Goal: Task Accomplishment & Management: Manage account settings

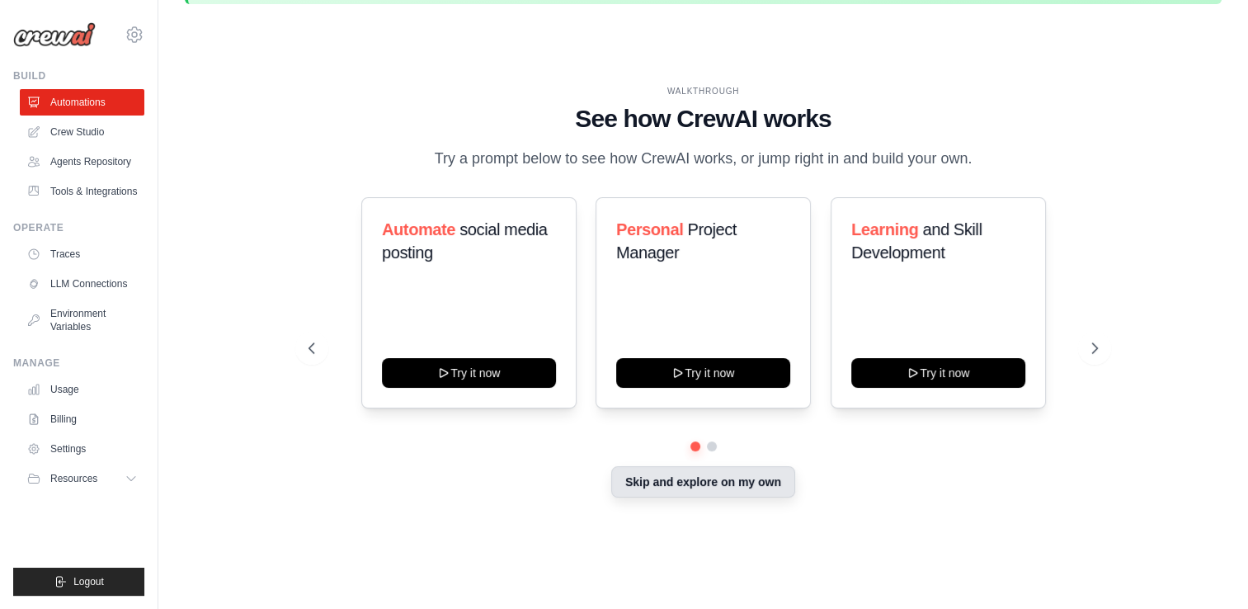
click at [651, 488] on button "Skip and explore on my own" at bounding box center [703, 481] width 184 height 31
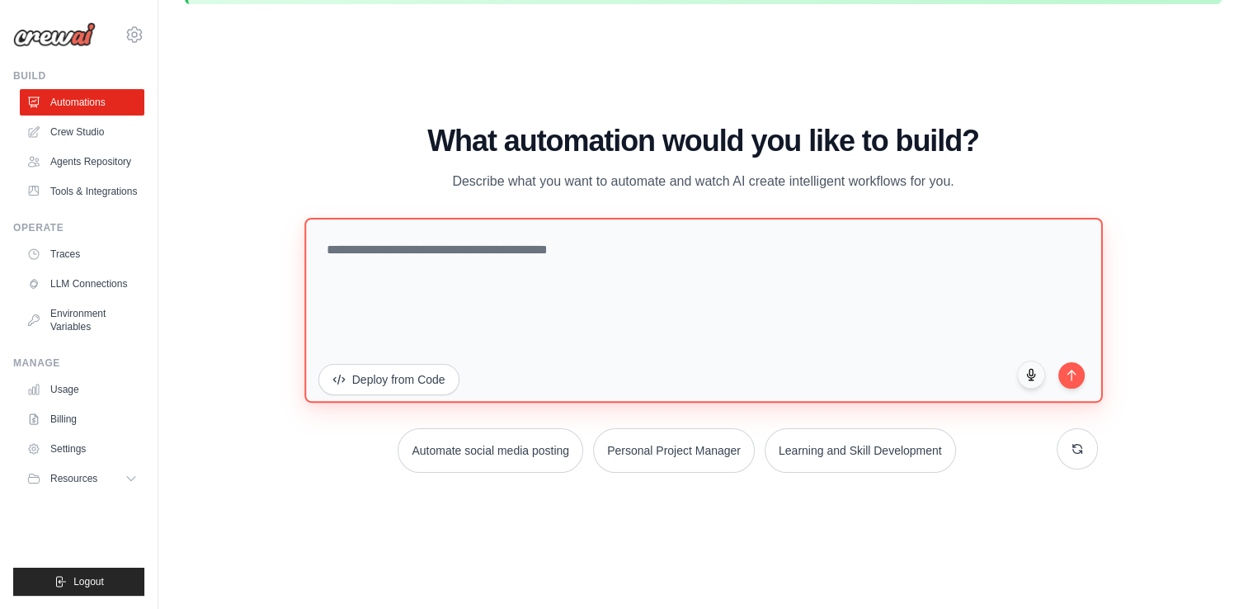
click at [387, 275] on textarea at bounding box center [703, 310] width 798 height 185
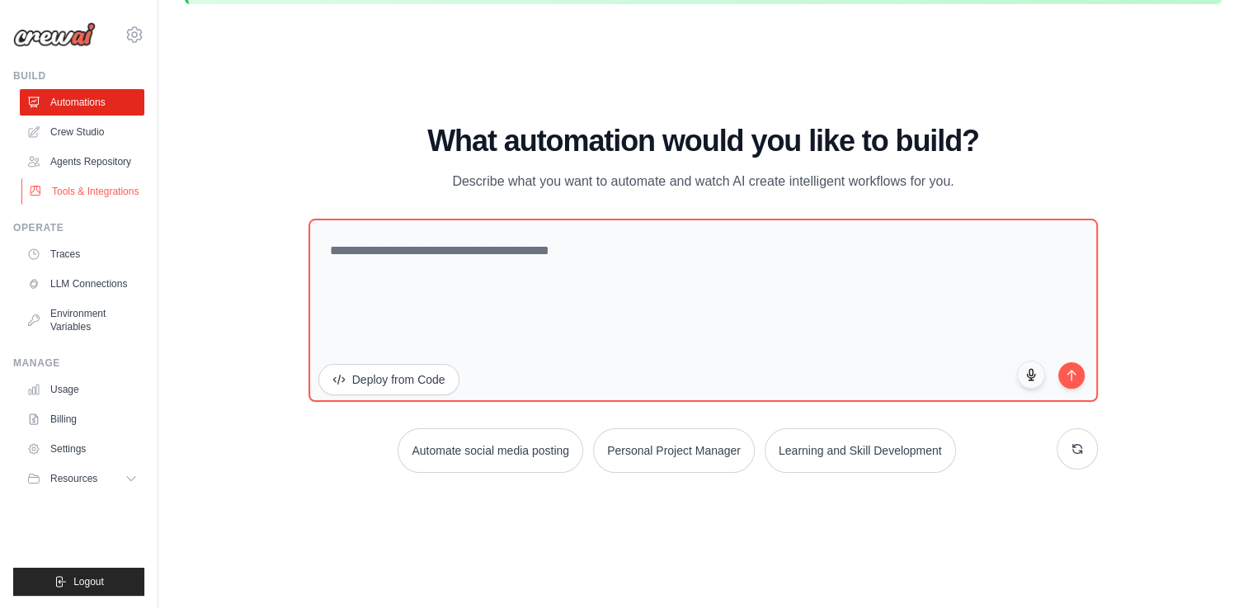
drag, startPoint x: 86, startPoint y: 205, endPoint x: 94, endPoint y: 183, distance: 23.0
click at [94, 183] on ul "Build Automations Crew Studio Agents Repository Tools & Integrations" at bounding box center [78, 332] width 131 height 526
click at [94, 183] on link "Tools & Integrations" at bounding box center [83, 191] width 125 height 26
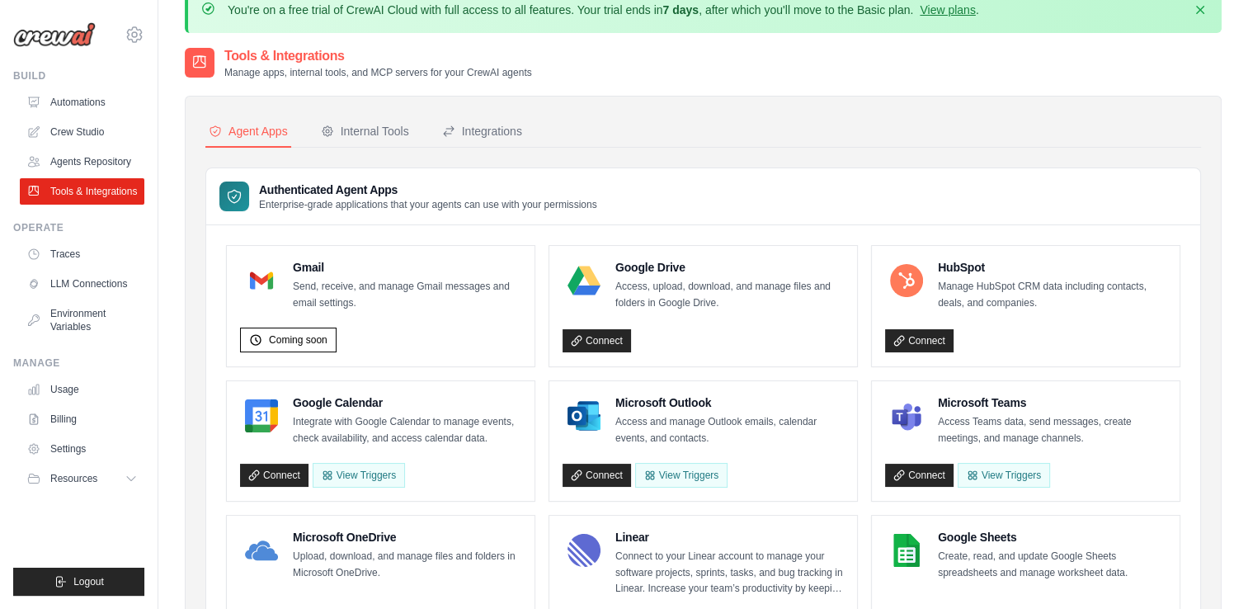
scroll to position [26, 0]
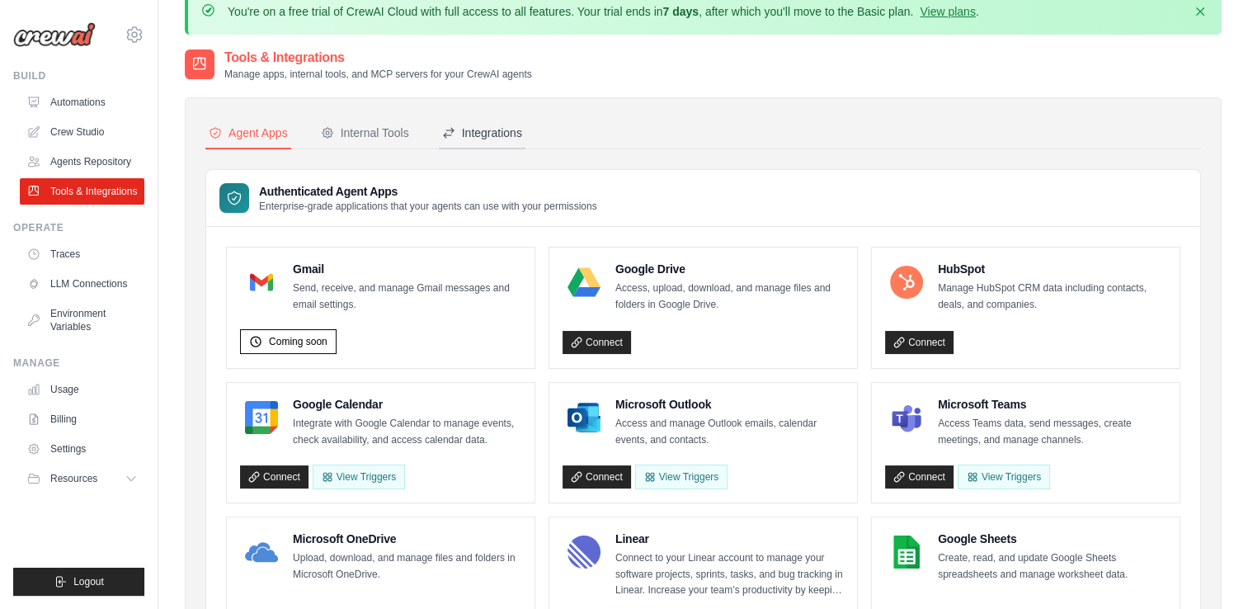
click at [480, 130] on div "Integrations" at bounding box center [482, 133] width 80 height 16
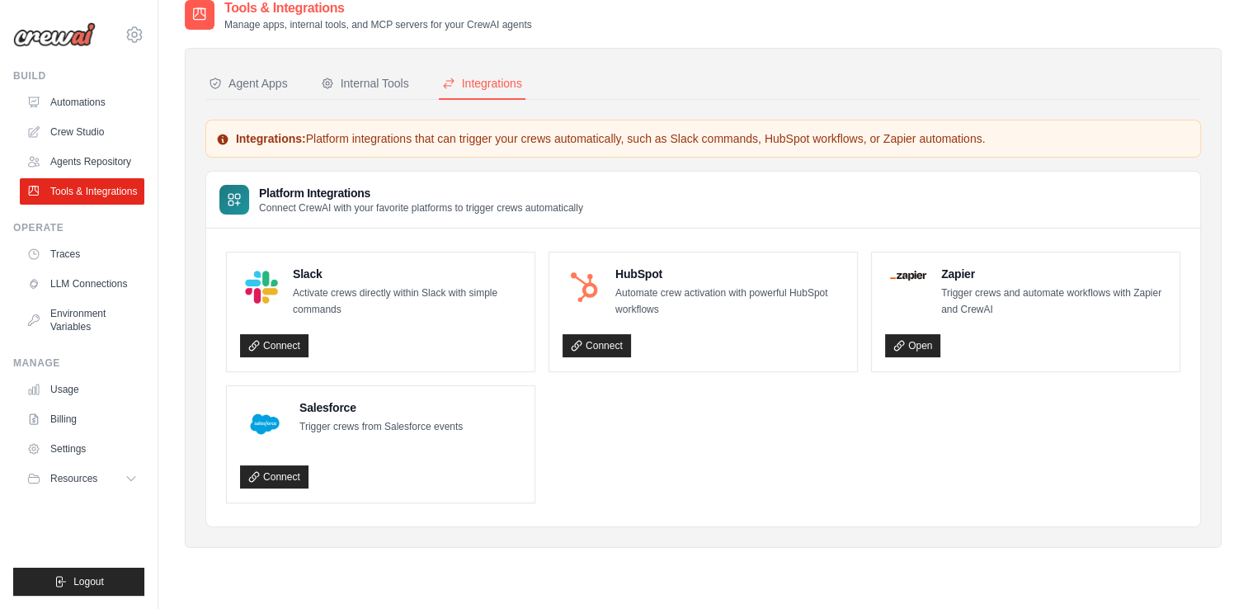
scroll to position [76, 0]
click at [375, 79] on div "Internal Tools" at bounding box center [365, 83] width 88 height 16
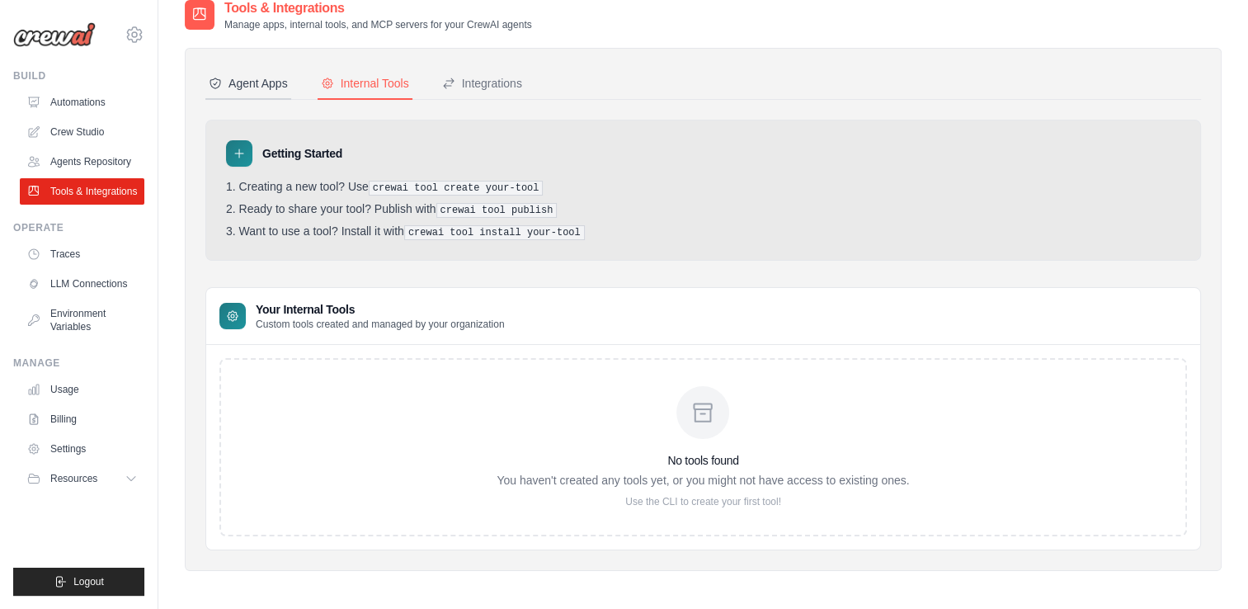
click at [253, 87] on div "Agent Apps" at bounding box center [248, 83] width 79 height 16
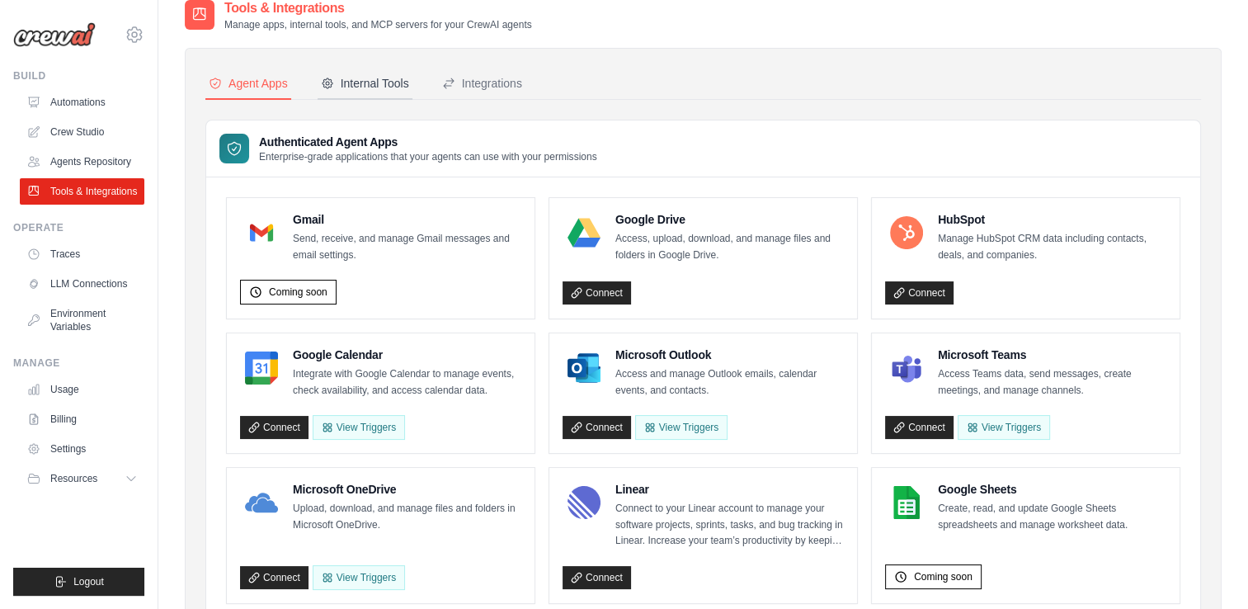
click at [363, 84] on div "Internal Tools" at bounding box center [365, 83] width 88 height 16
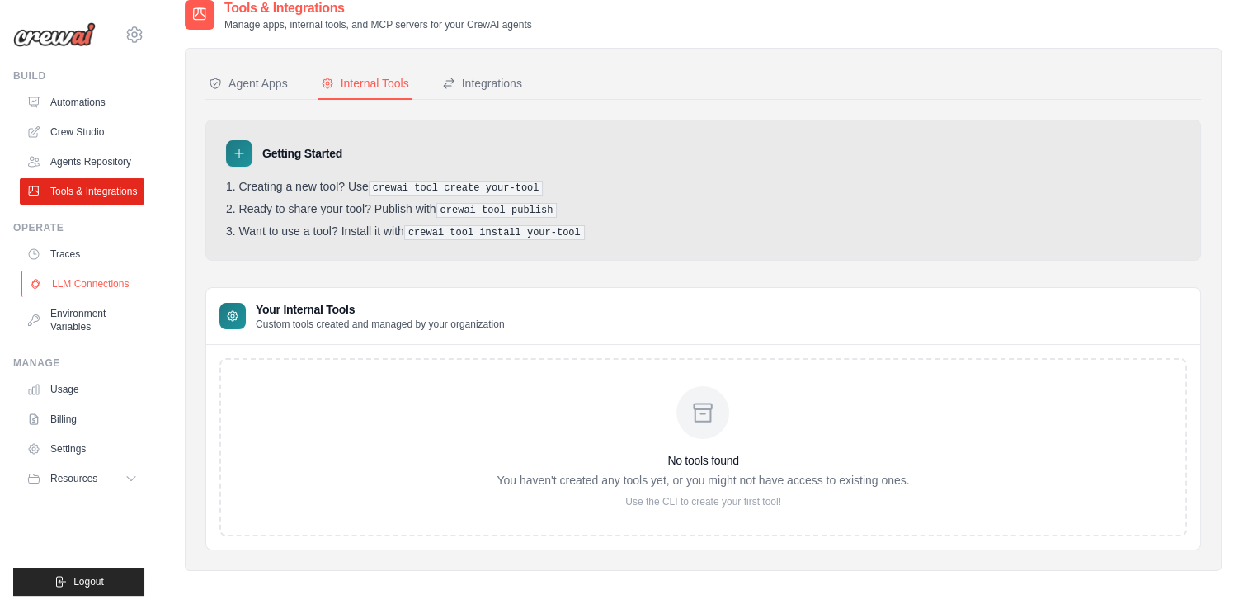
click at [109, 278] on link "LLM Connections" at bounding box center [83, 284] width 125 height 26
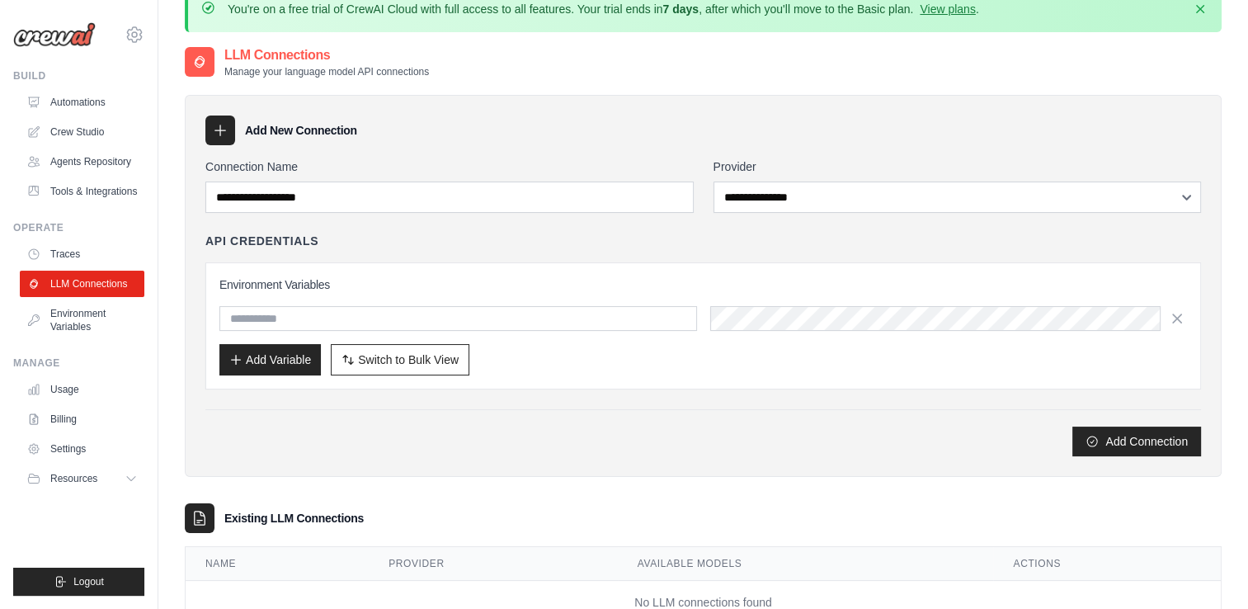
scroll to position [26, 0]
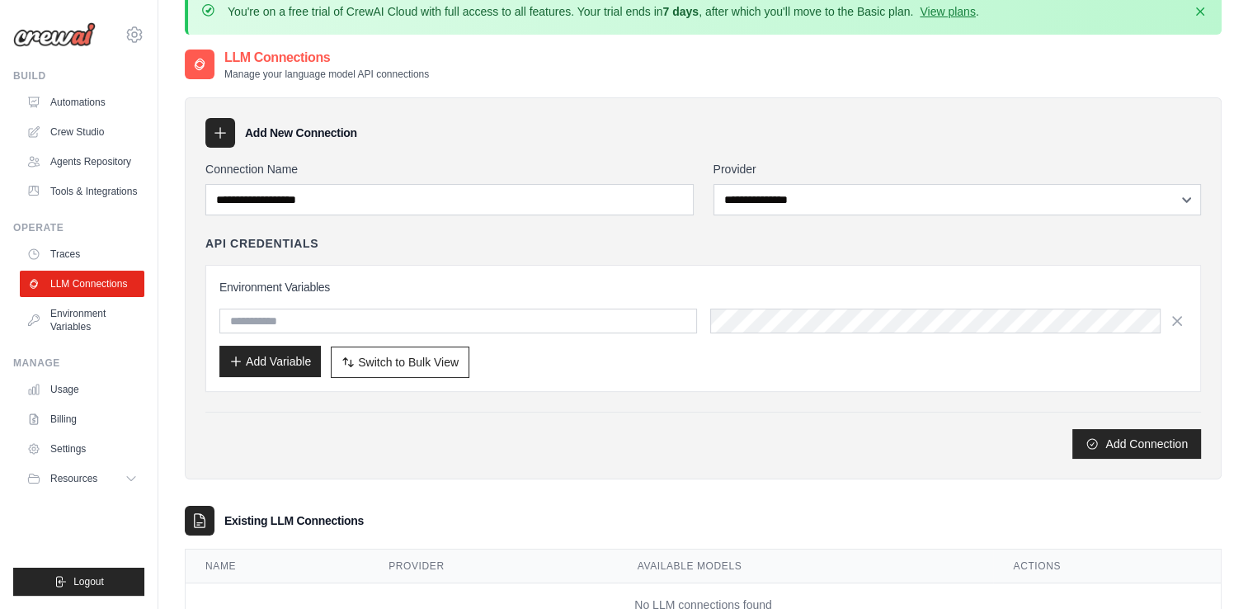
click at [264, 361] on button "Add Variable" at bounding box center [269, 361] width 101 height 31
click at [220, 138] on icon at bounding box center [220, 133] width 16 height 16
click at [217, 125] on icon at bounding box center [220, 133] width 16 height 16
click at [221, 135] on icon at bounding box center [220, 133] width 16 height 16
click at [285, 367] on button "Add Variable" at bounding box center [269, 361] width 101 height 31
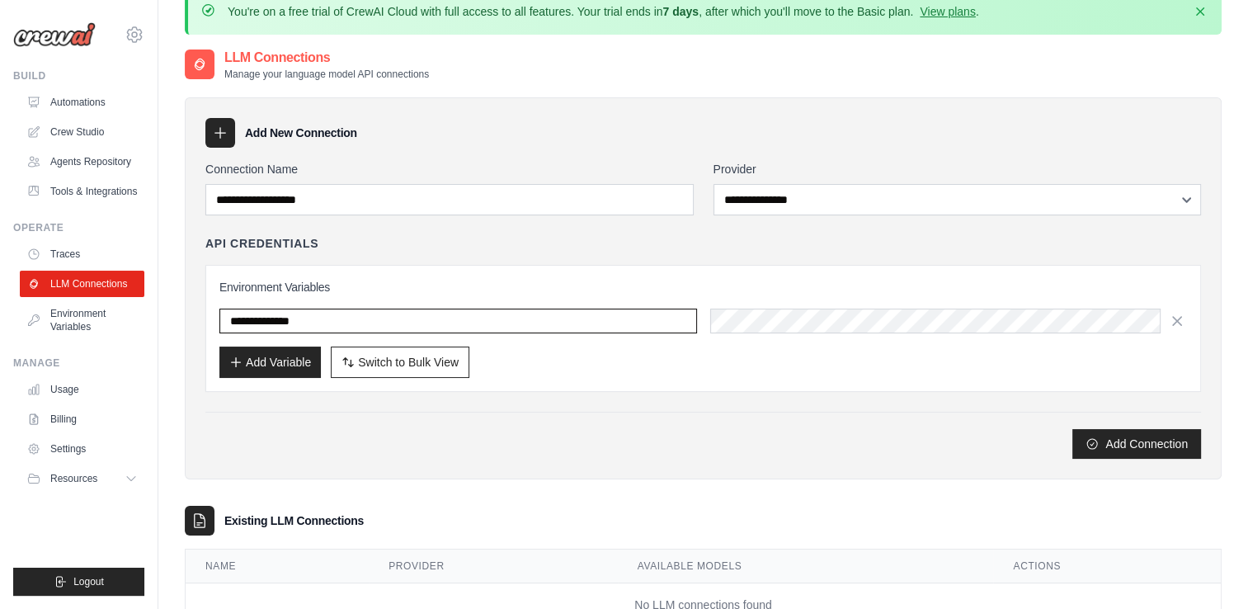
type input "**********"
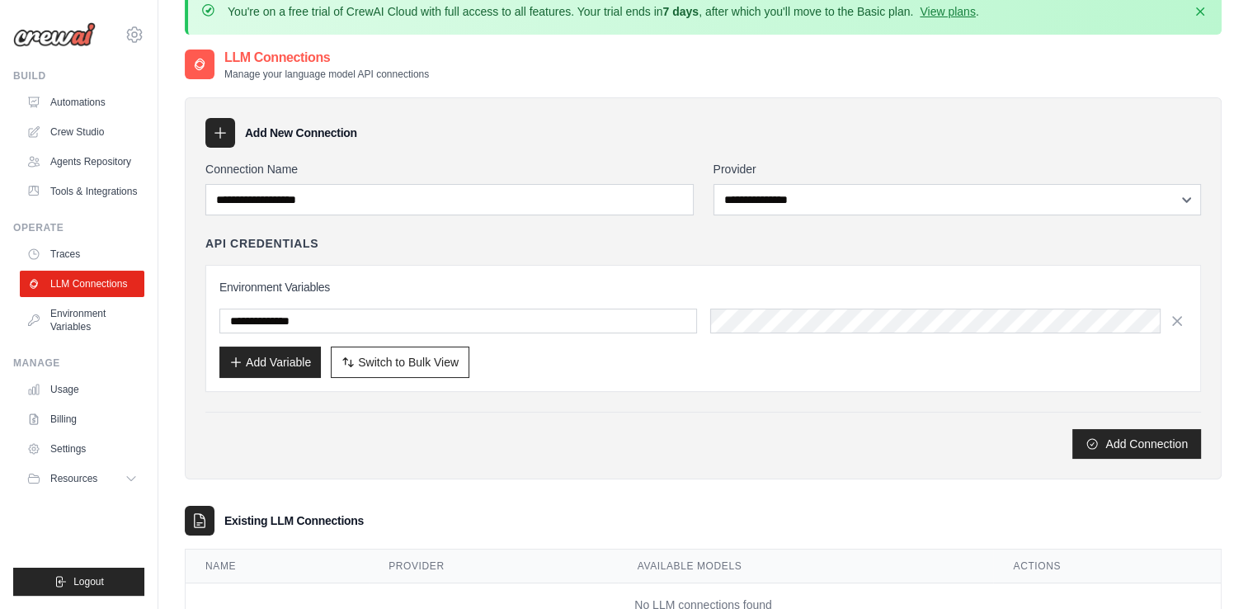
click at [536, 372] on div "Add Variable Switch to Bulk View Switch to Table View" at bounding box center [703, 361] width 968 height 31
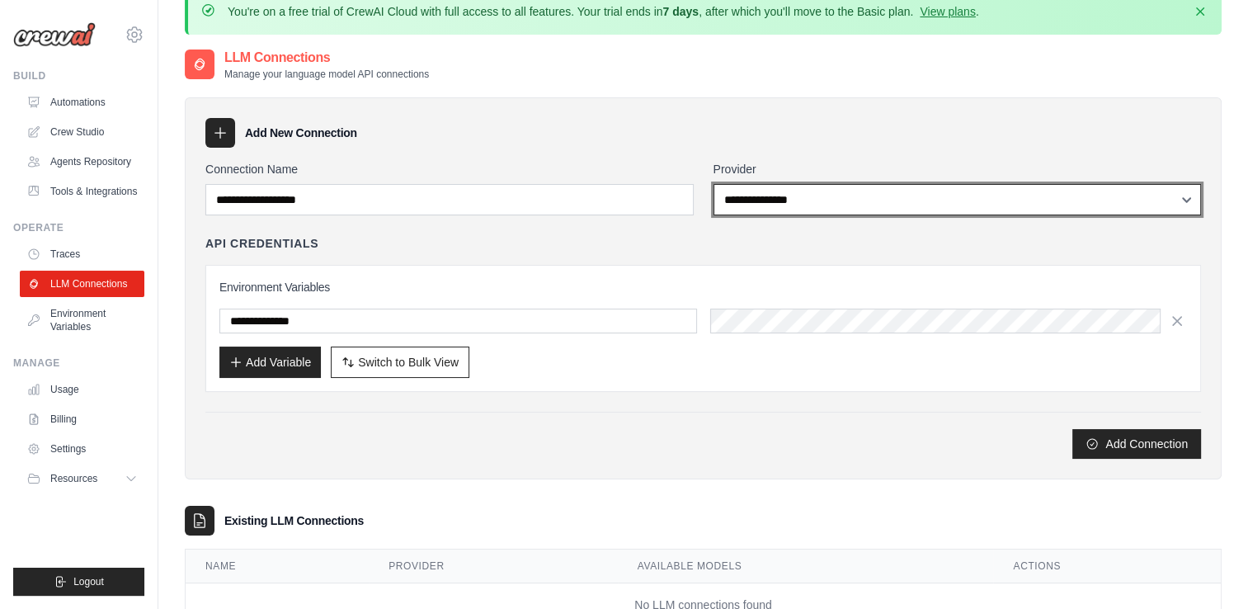
click at [792, 198] on select "**********" at bounding box center [958, 199] width 488 height 31
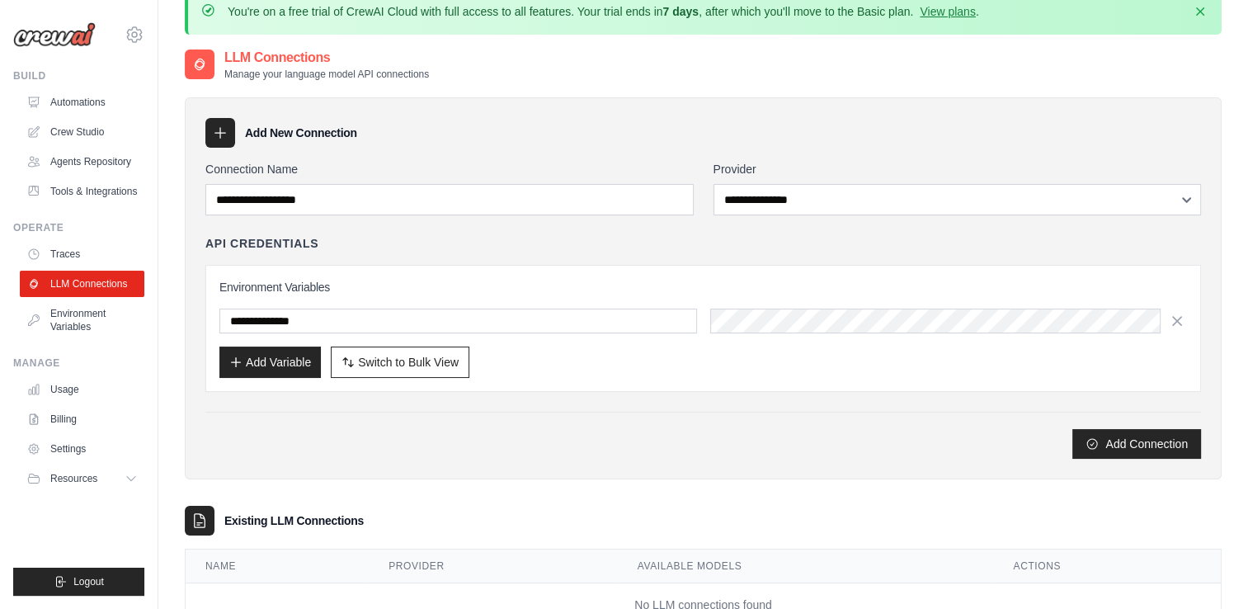
click at [561, 130] on div "Add New Connection" at bounding box center [703, 133] width 996 height 30
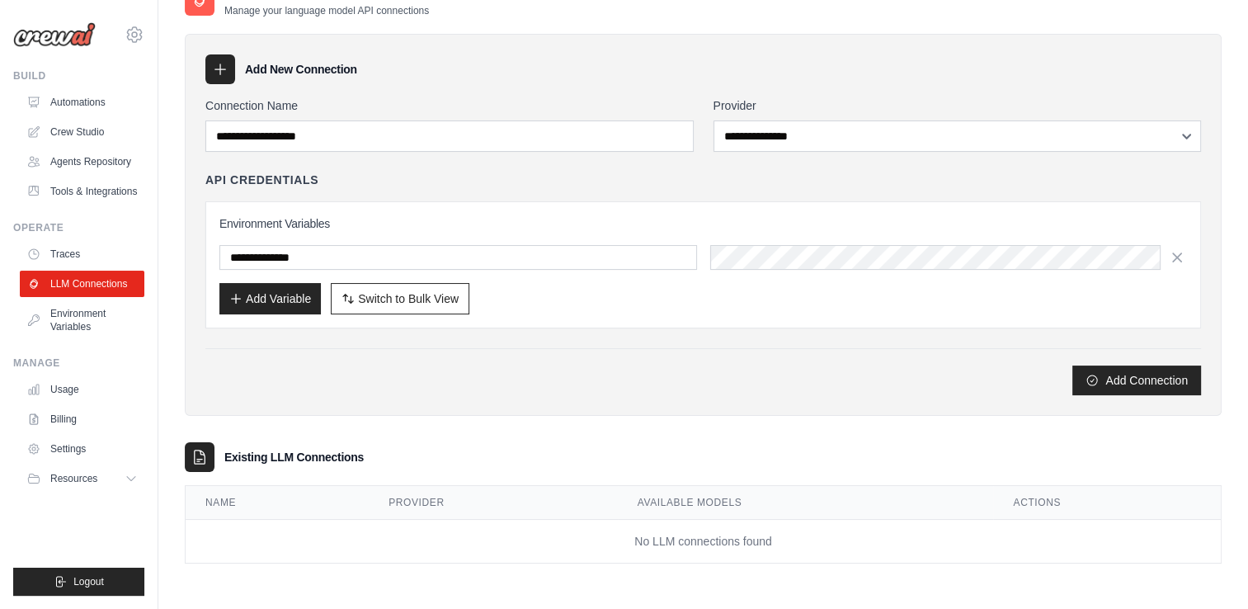
scroll to position [0, 0]
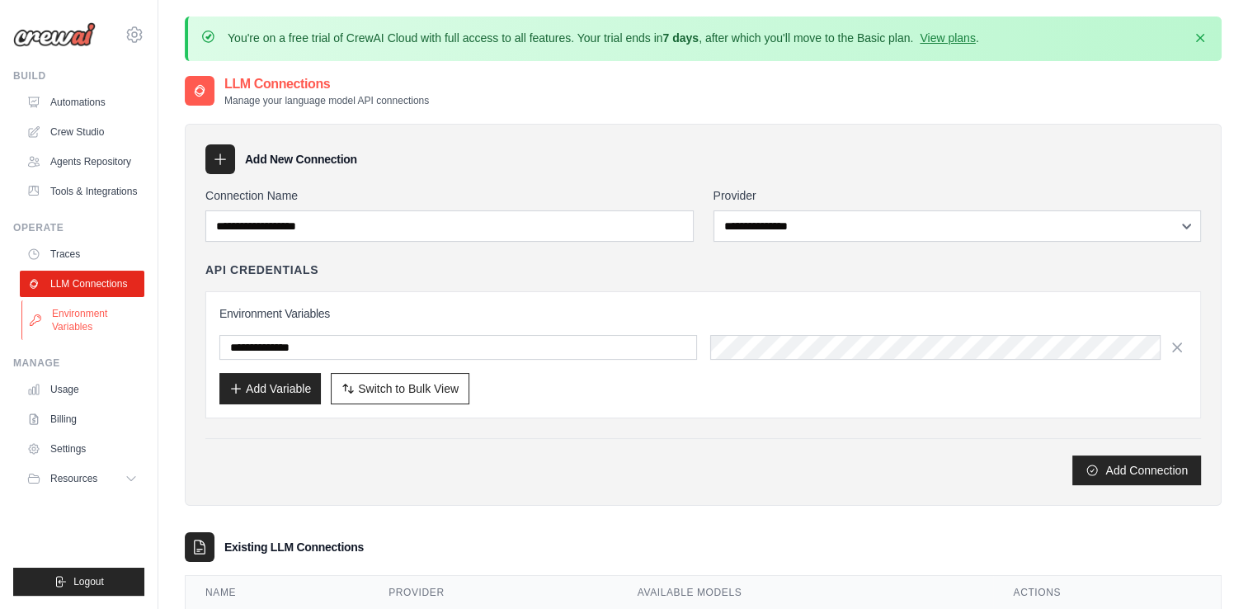
click at [87, 315] on link "Environment Variables" at bounding box center [83, 320] width 125 height 40
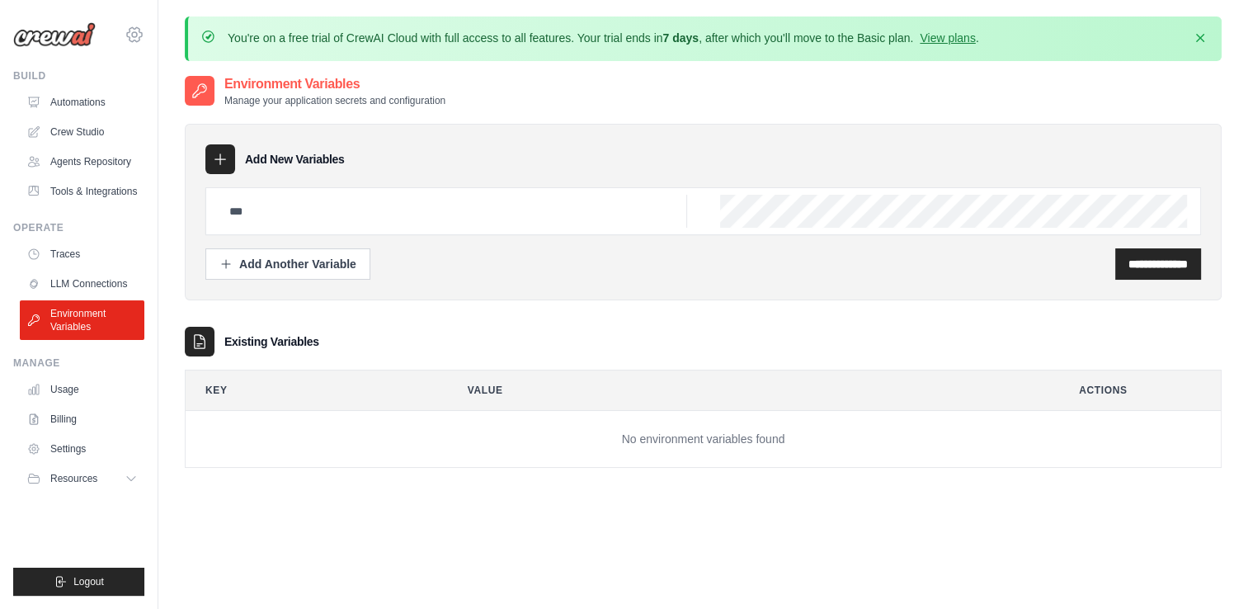
click at [134, 28] on icon at bounding box center [135, 35] width 20 height 20
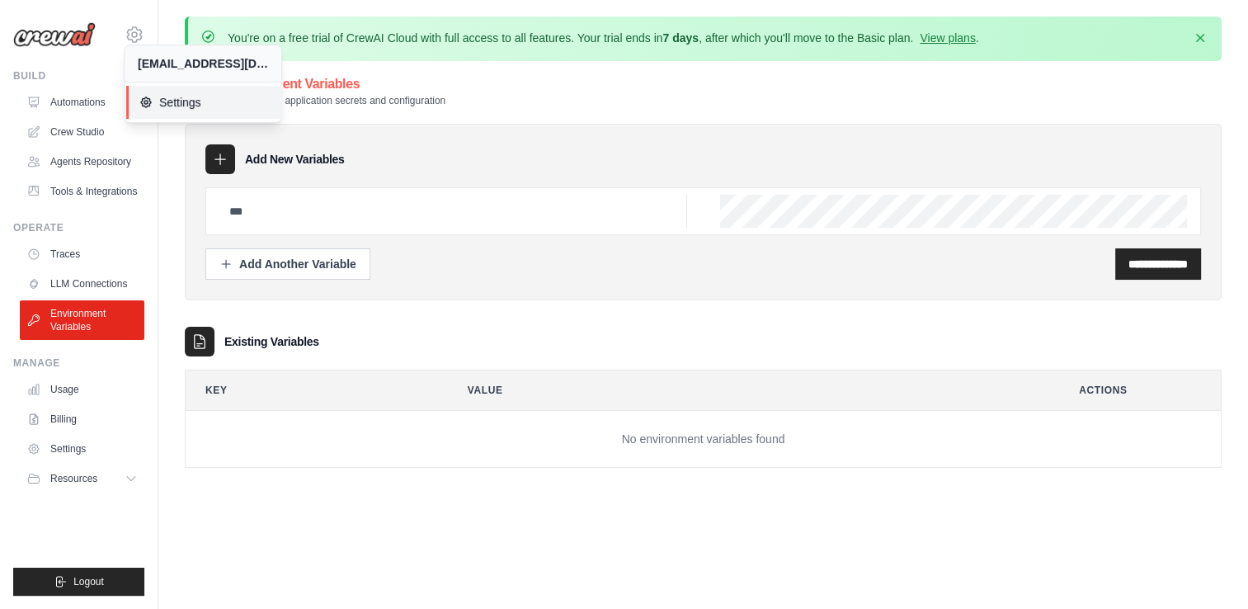
click at [185, 110] on span "Settings" at bounding box center [204, 102] width 130 height 16
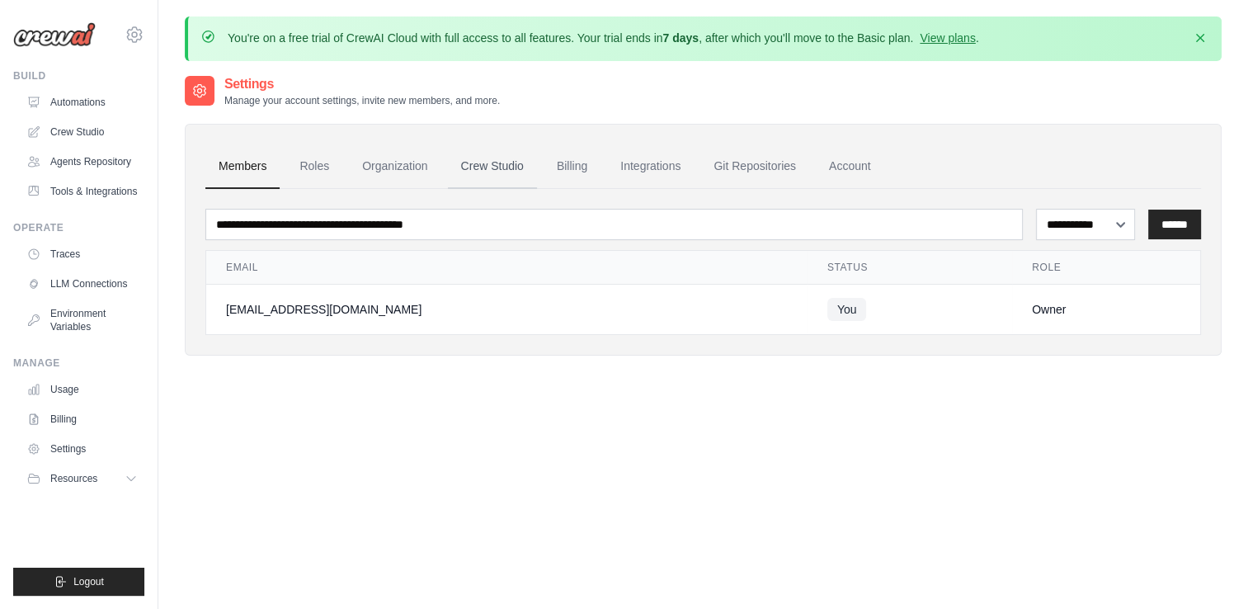
click at [486, 159] on link "Crew Studio" at bounding box center [492, 166] width 89 height 45
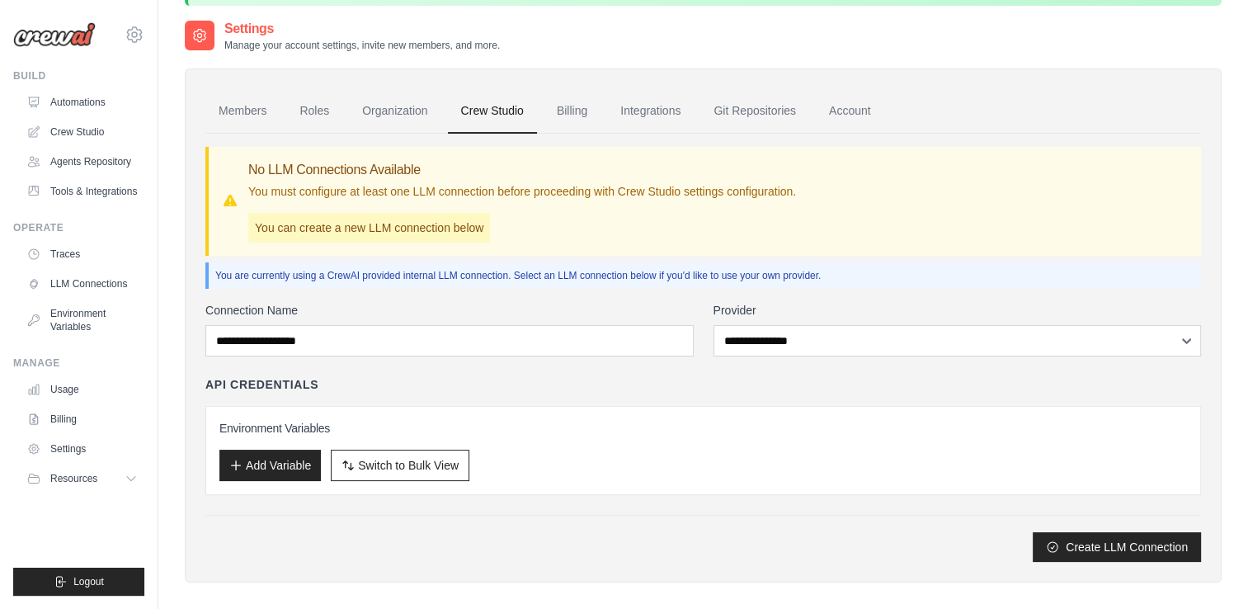
scroll to position [53, 0]
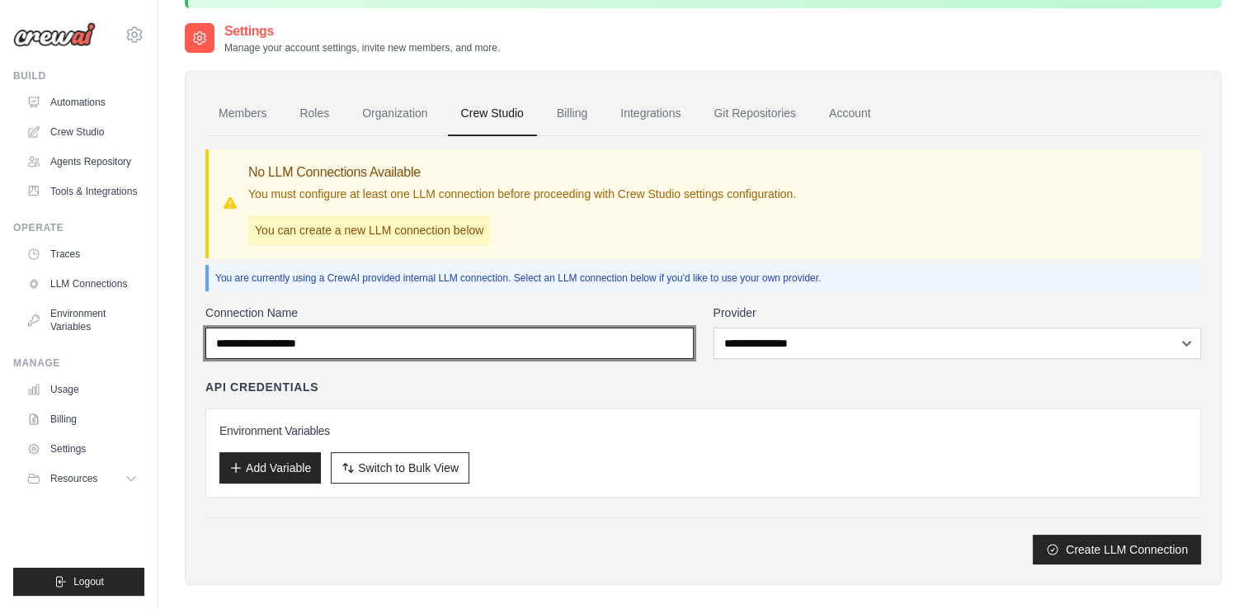
click at [610, 343] on input "Connection Name" at bounding box center [449, 342] width 488 height 31
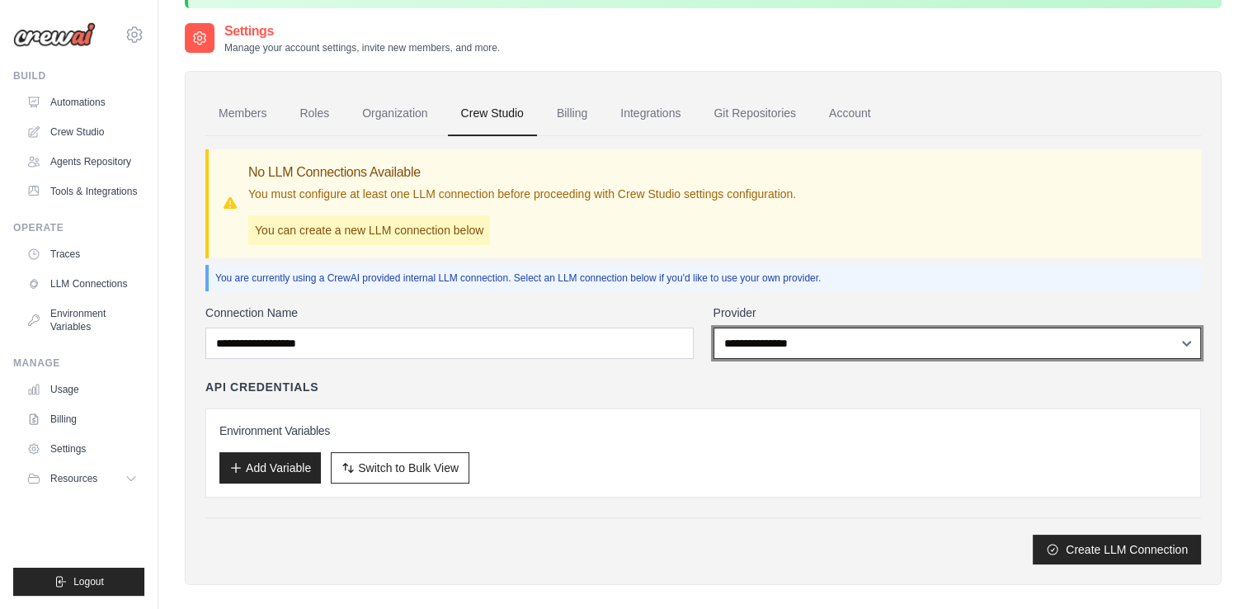
click at [758, 337] on select "**********" at bounding box center [958, 342] width 488 height 31
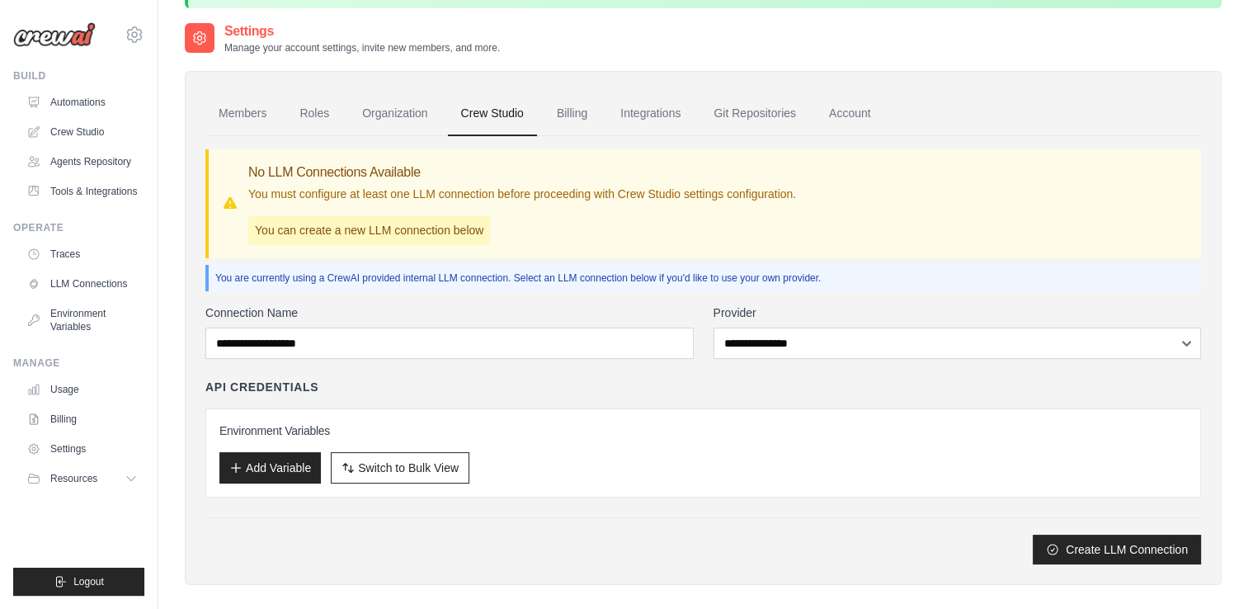
click at [620, 388] on div "API Credentials" at bounding box center [703, 387] width 996 height 16
